Goal: Information Seeking & Learning: Learn about a topic

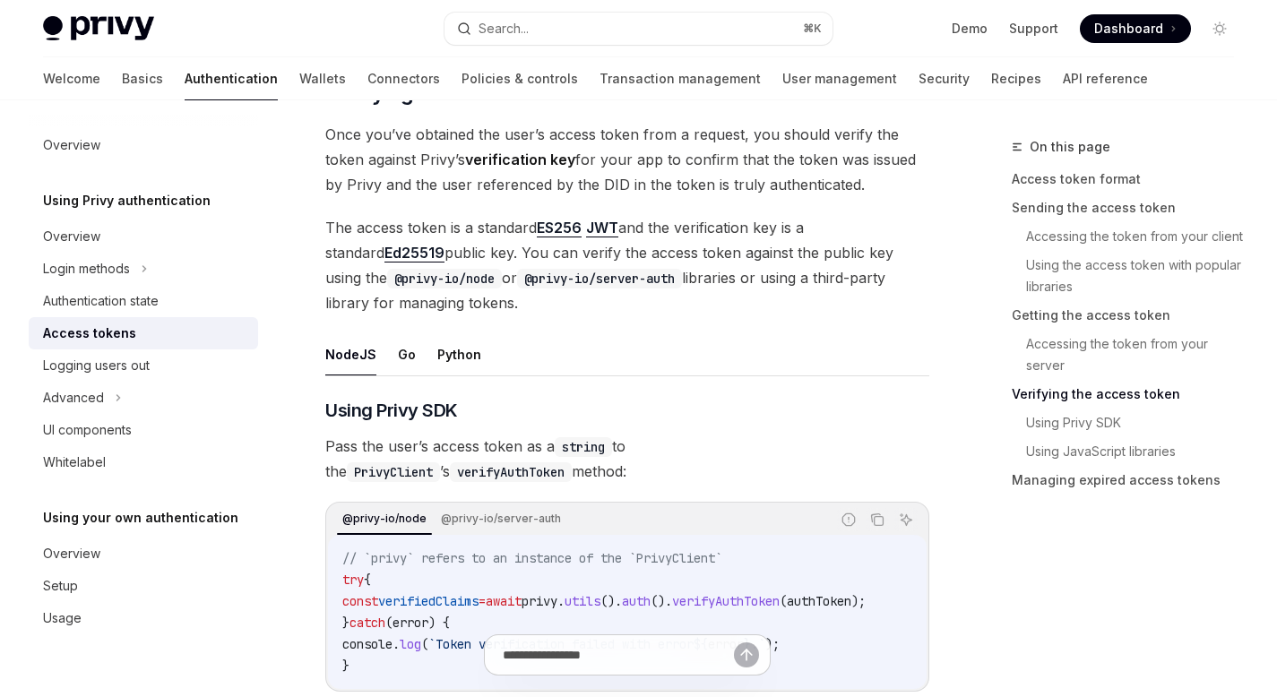
scroll to position [2627, 0]
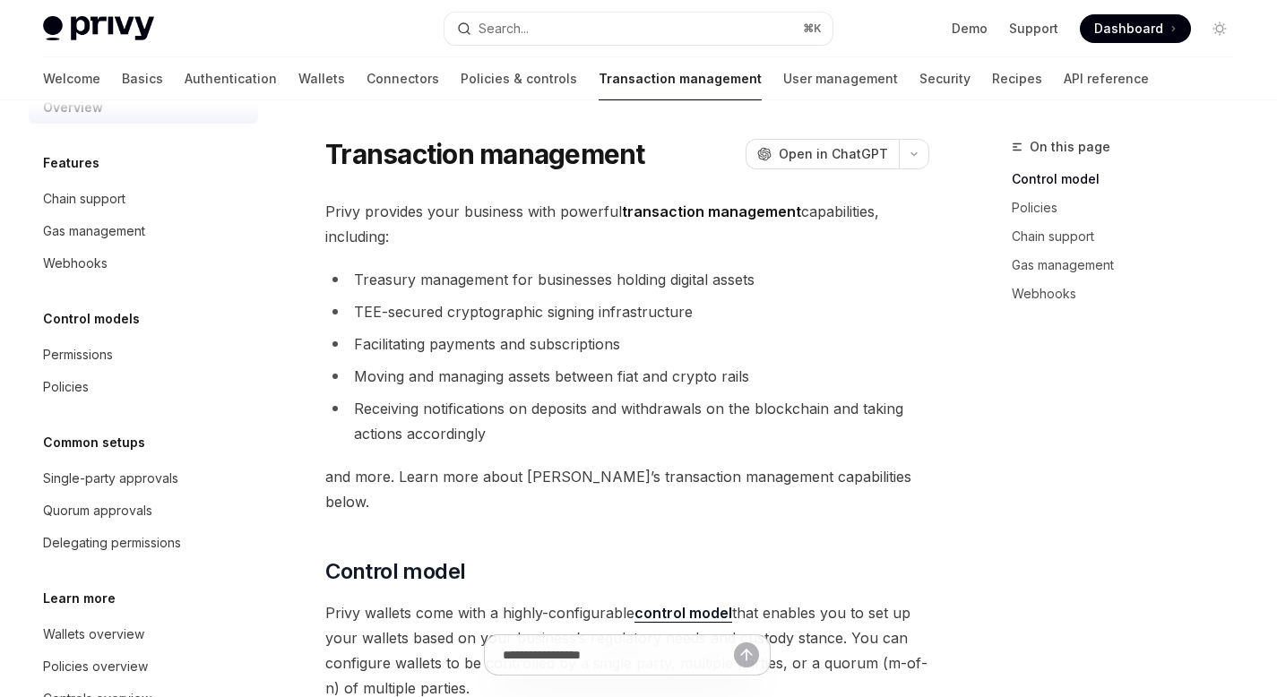
scroll to position [91, 0]
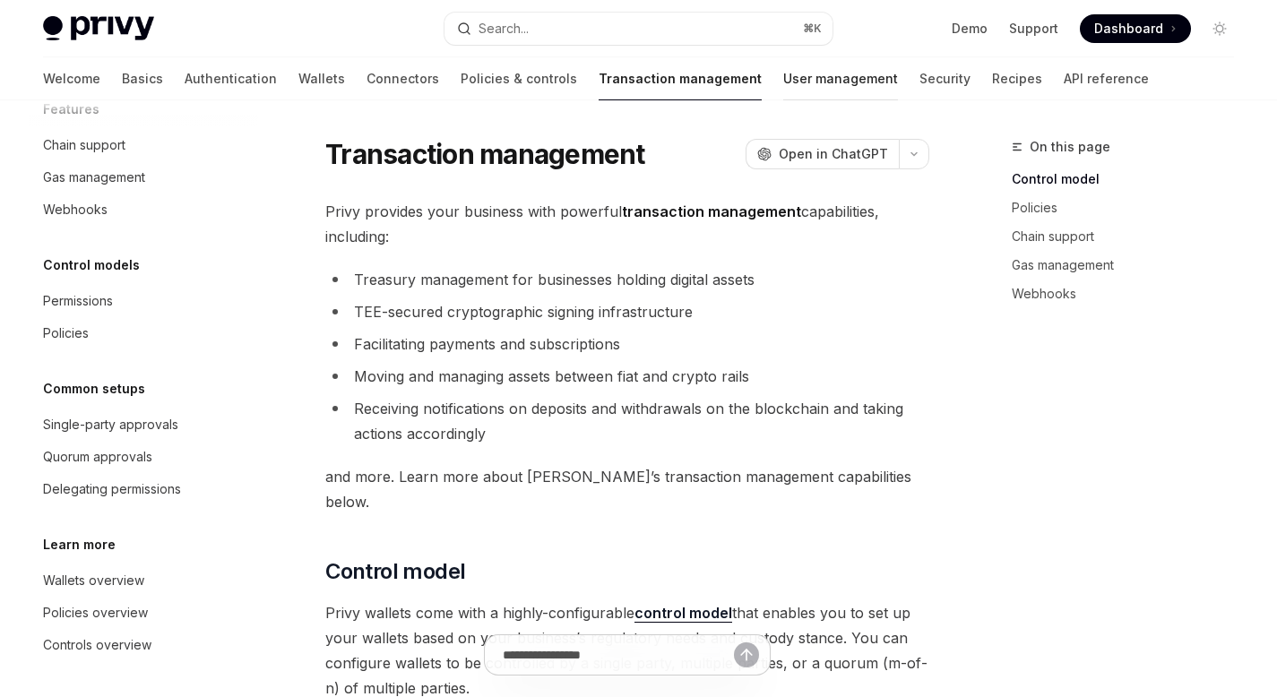
click at [783, 71] on link "User management" at bounding box center [840, 78] width 115 height 43
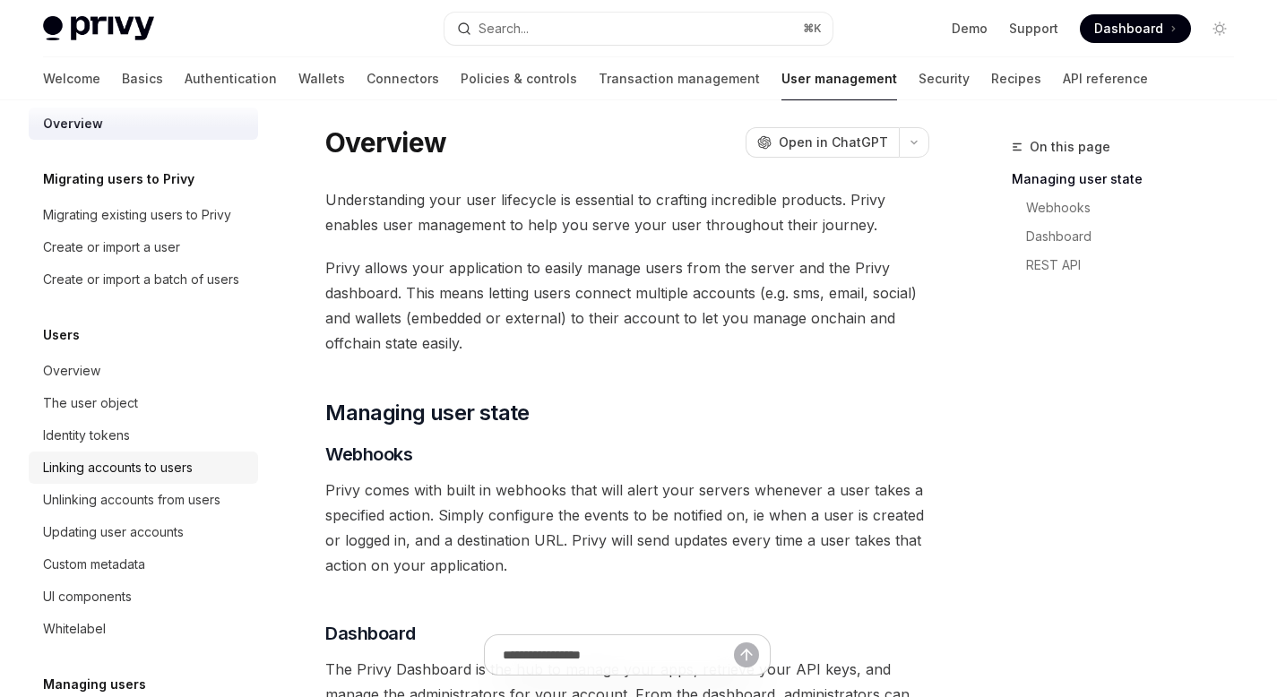
scroll to position [19, 0]
click at [104, 449] on div "Identity tokens" at bounding box center [86, 439] width 87 height 22
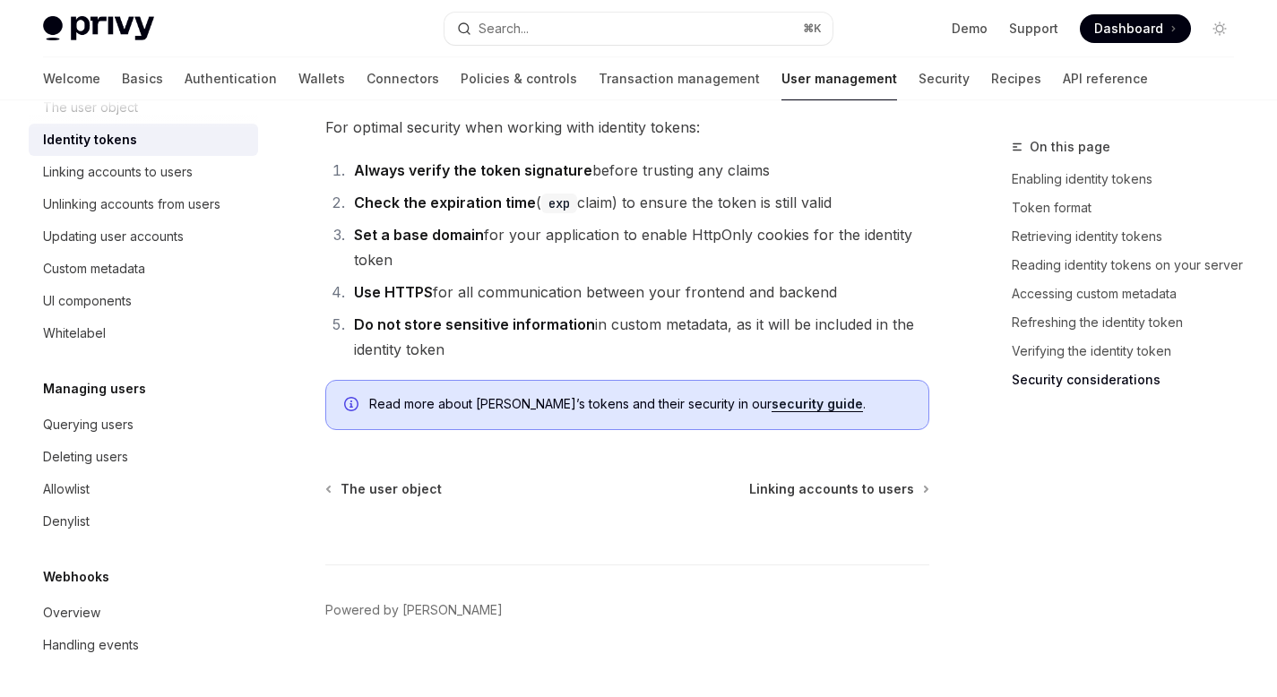
scroll to position [6159, 0]
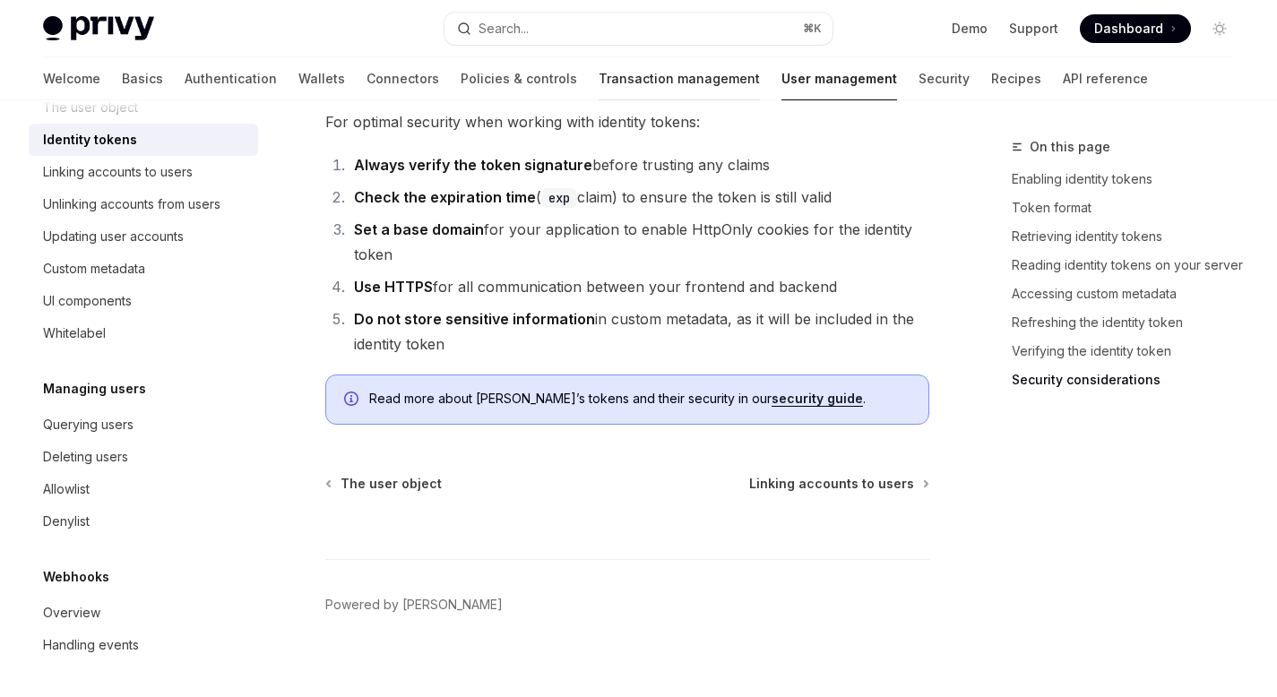
click at [600, 78] on link "Transaction management" at bounding box center [679, 78] width 161 height 43
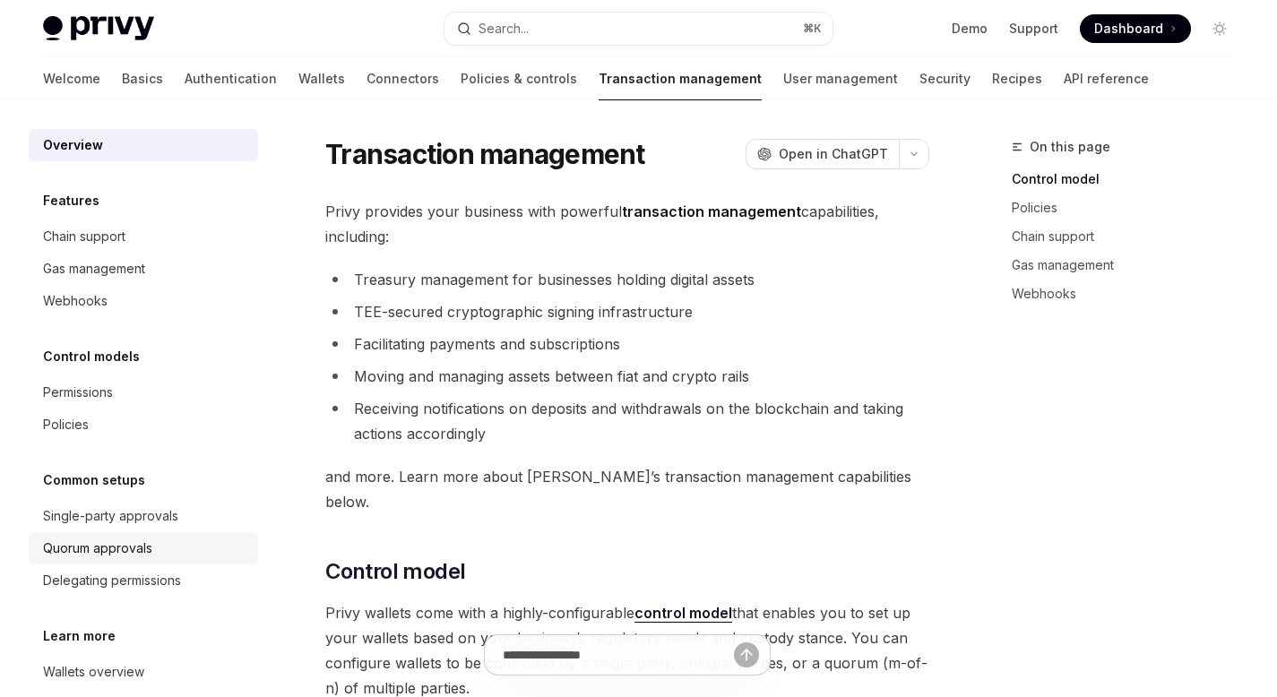
click at [111, 547] on div "Quorum approvals" at bounding box center [97, 549] width 109 height 22
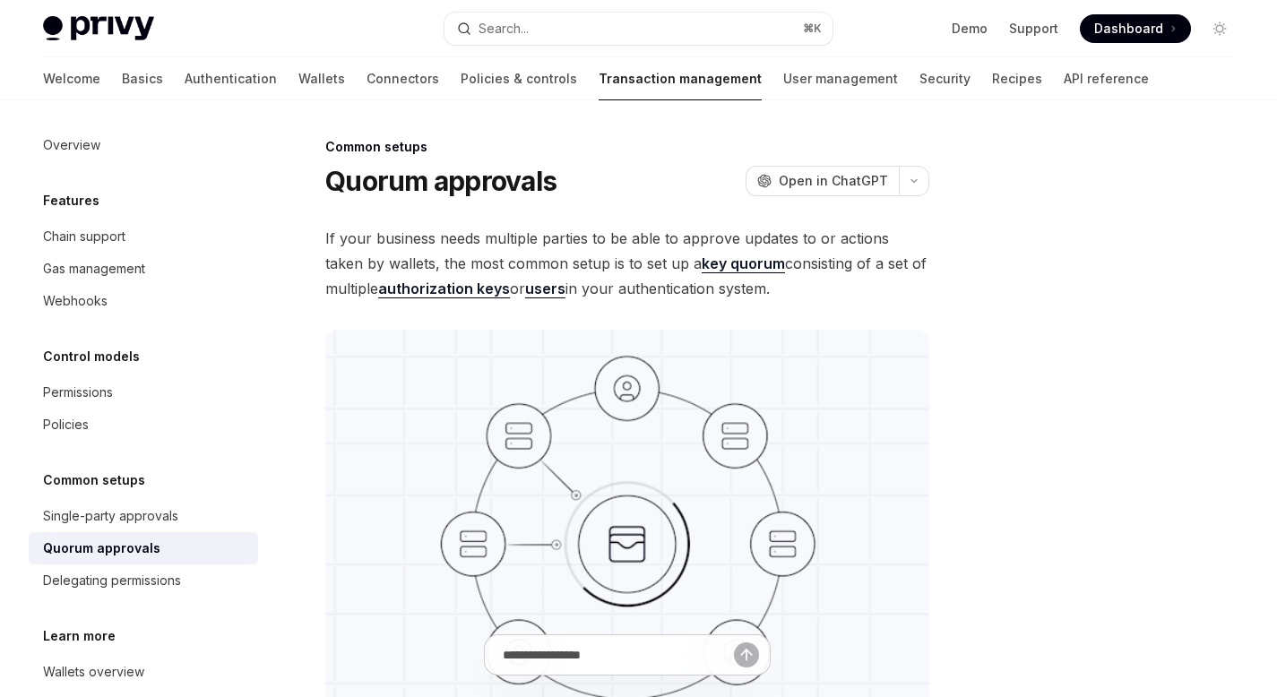
click at [471, 293] on link "authorization keys" at bounding box center [444, 289] width 132 height 19
type textarea "*"
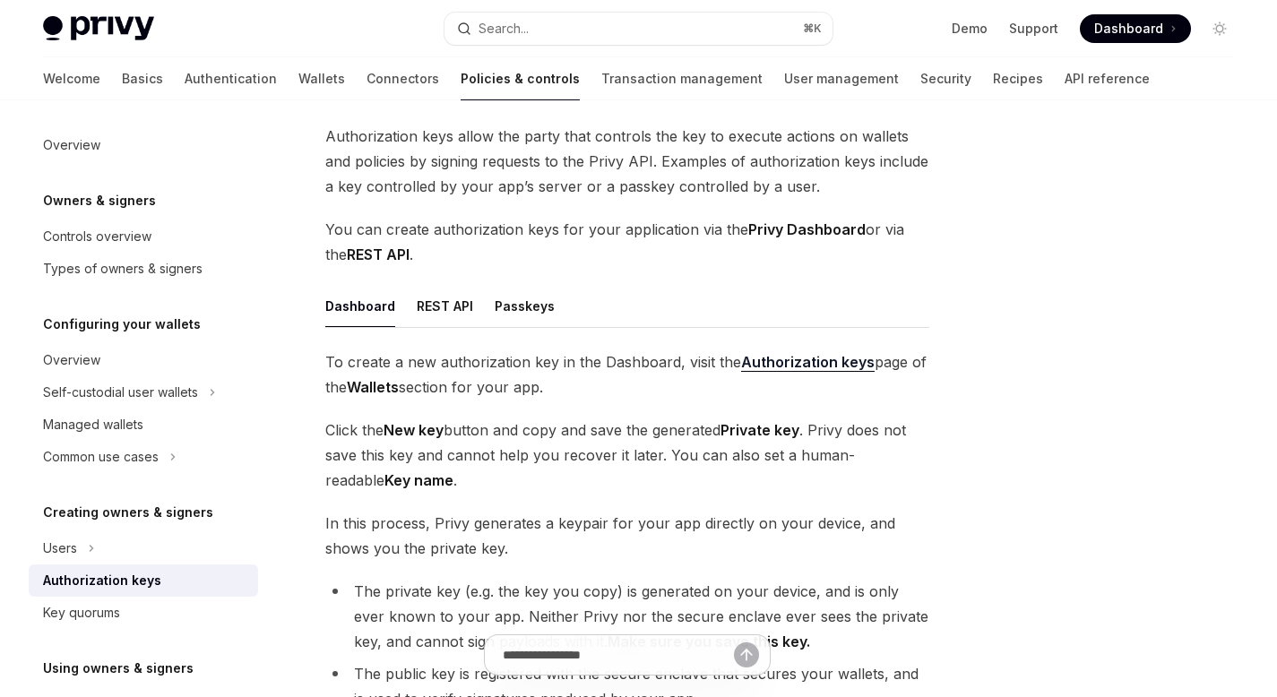
scroll to position [106, 0]
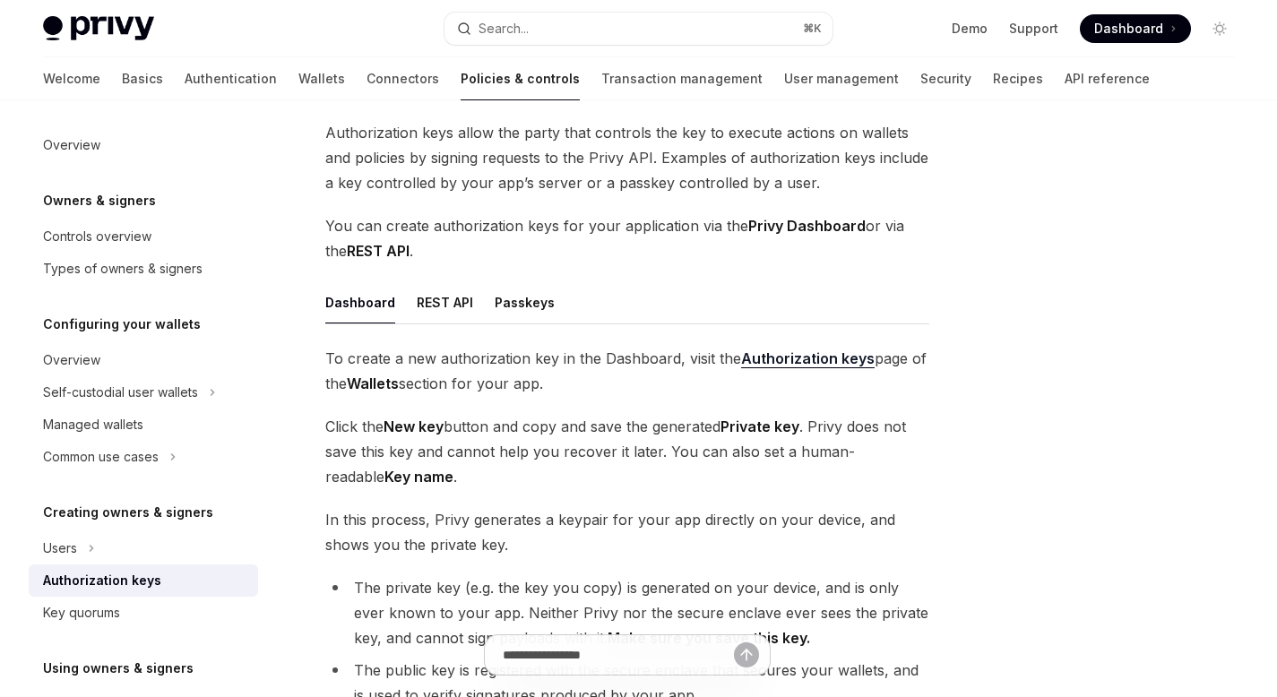
click at [800, 359] on strong "Authorization keys" at bounding box center [808, 359] width 134 height 18
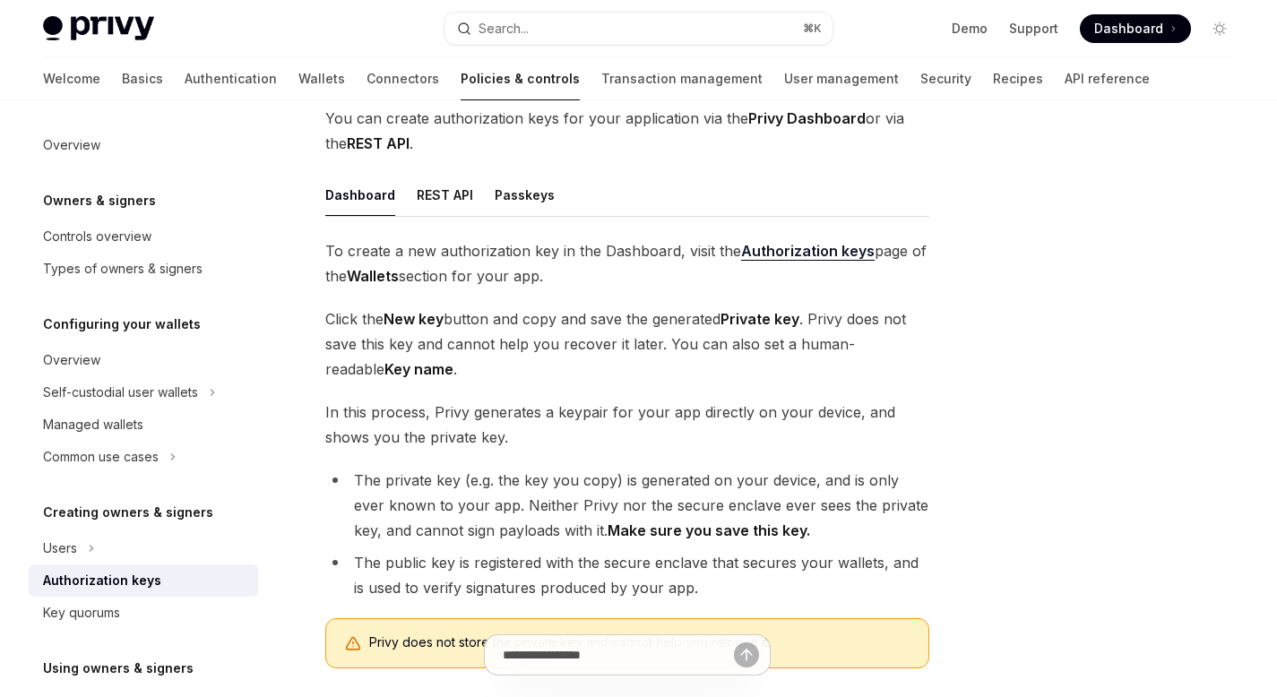
scroll to position [214, 0]
